Goal: Information Seeking & Learning: Learn about a topic

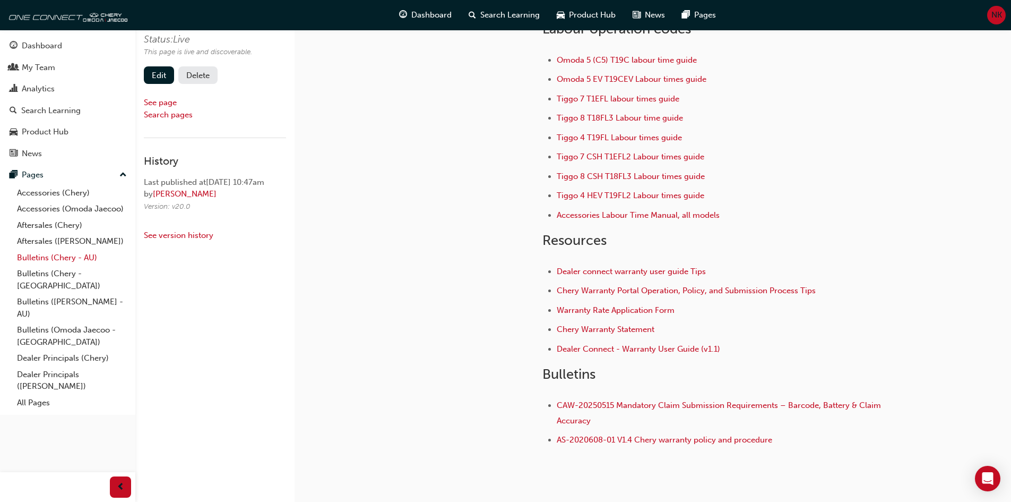
scroll to position [53, 0]
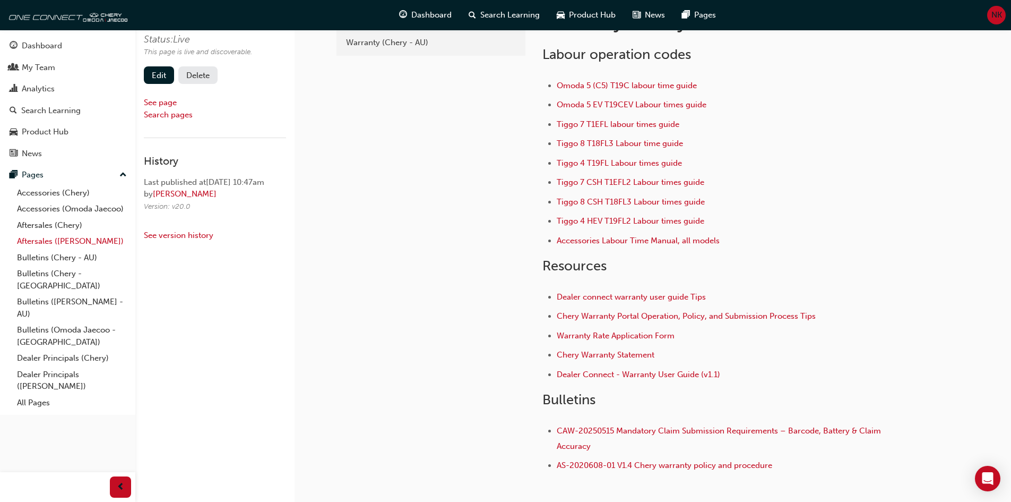
click at [64, 241] on link "Aftersales ([PERSON_NAME])" at bounding box center [72, 241] width 118 height 16
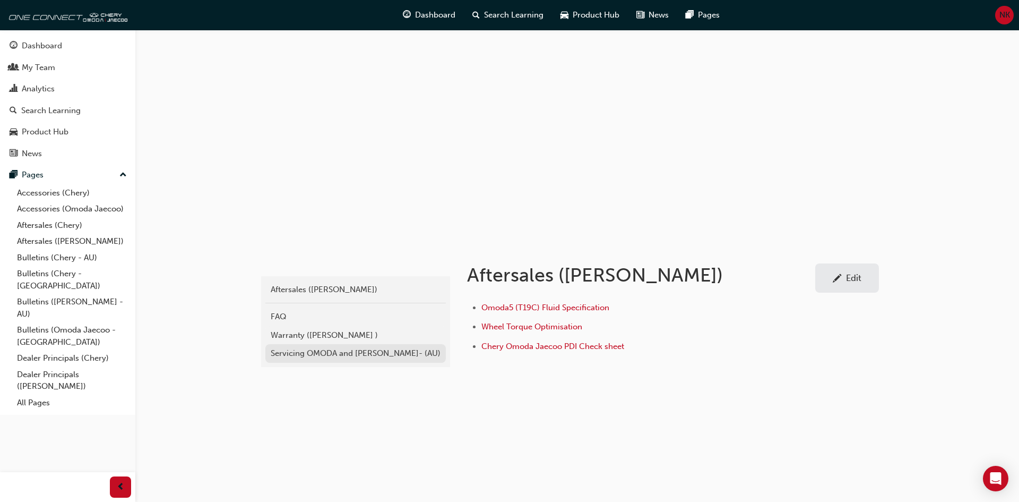
click at [323, 356] on div "Servicing OMODA and [PERSON_NAME]- (AU)" at bounding box center [356, 353] width 170 height 12
